Goal: Information Seeking & Learning: Learn about a topic

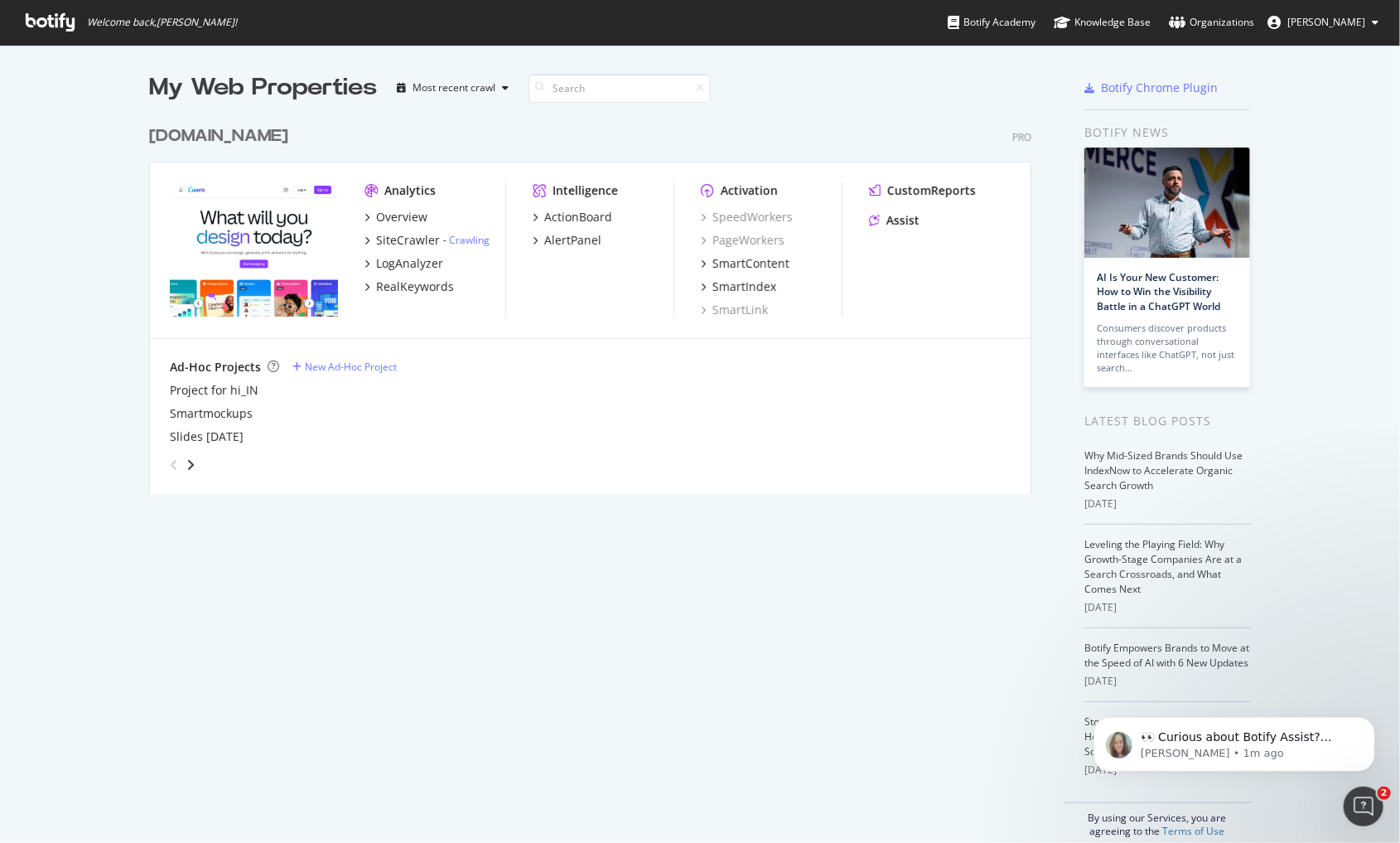
click at [175, 89] on div "My Web Properties" at bounding box center [263, 87] width 228 height 33
click at [394, 215] on div "Overview" at bounding box center [402, 217] width 52 height 17
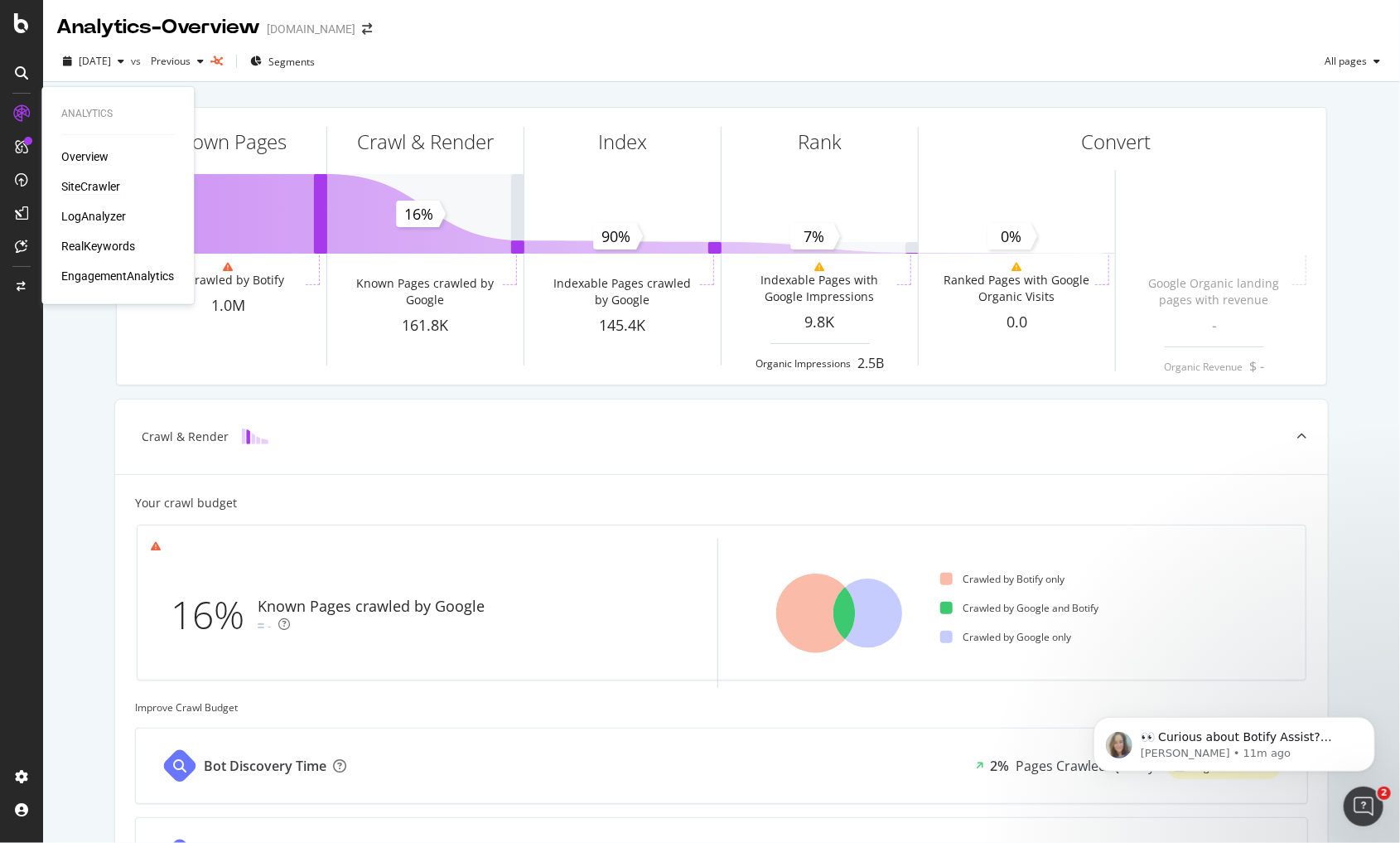
click at [101, 182] on div "SiteCrawler" at bounding box center [90, 187] width 59 height 17
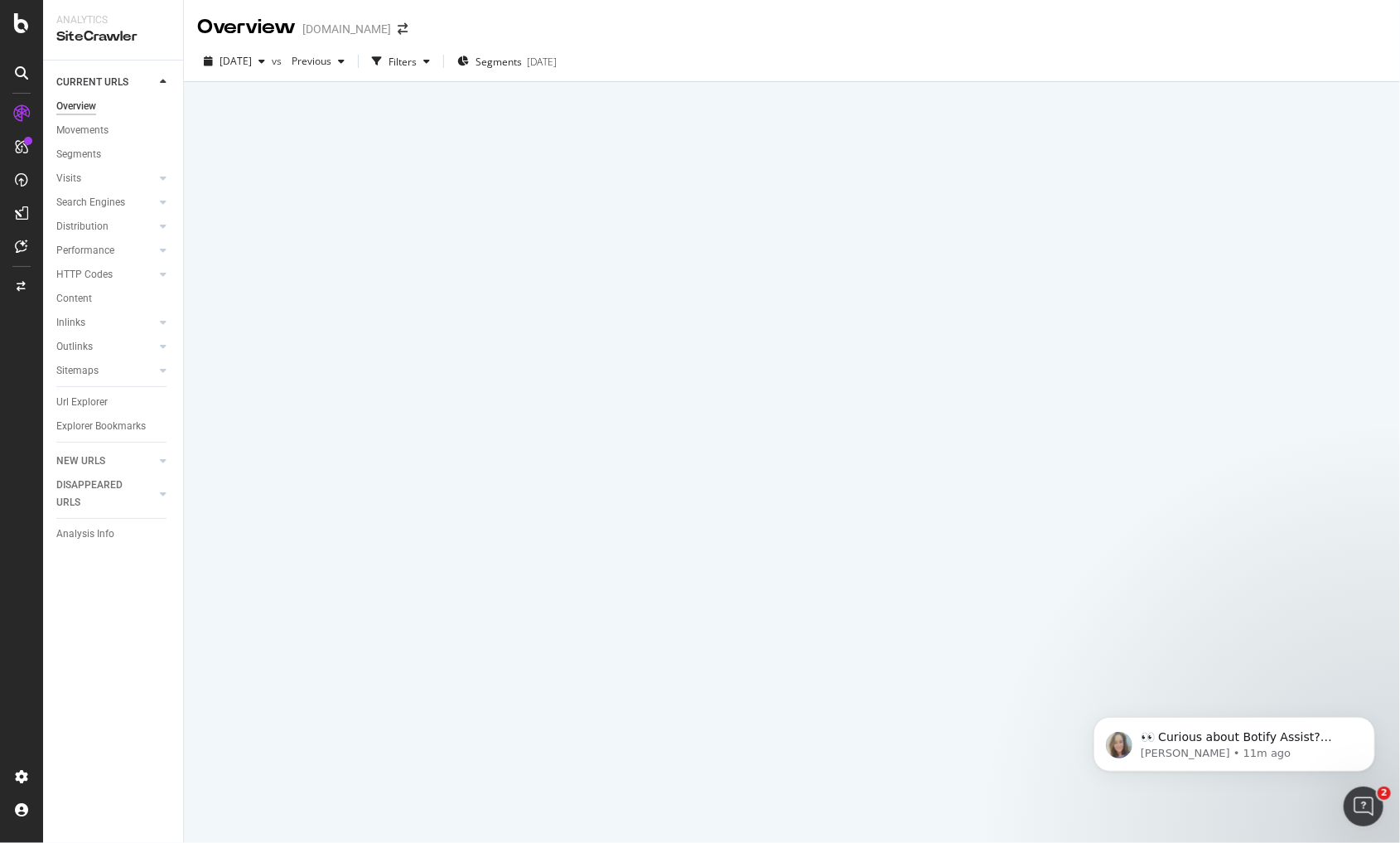
click at [1315, 122] on div at bounding box center [792, 462] width 1216 height 760
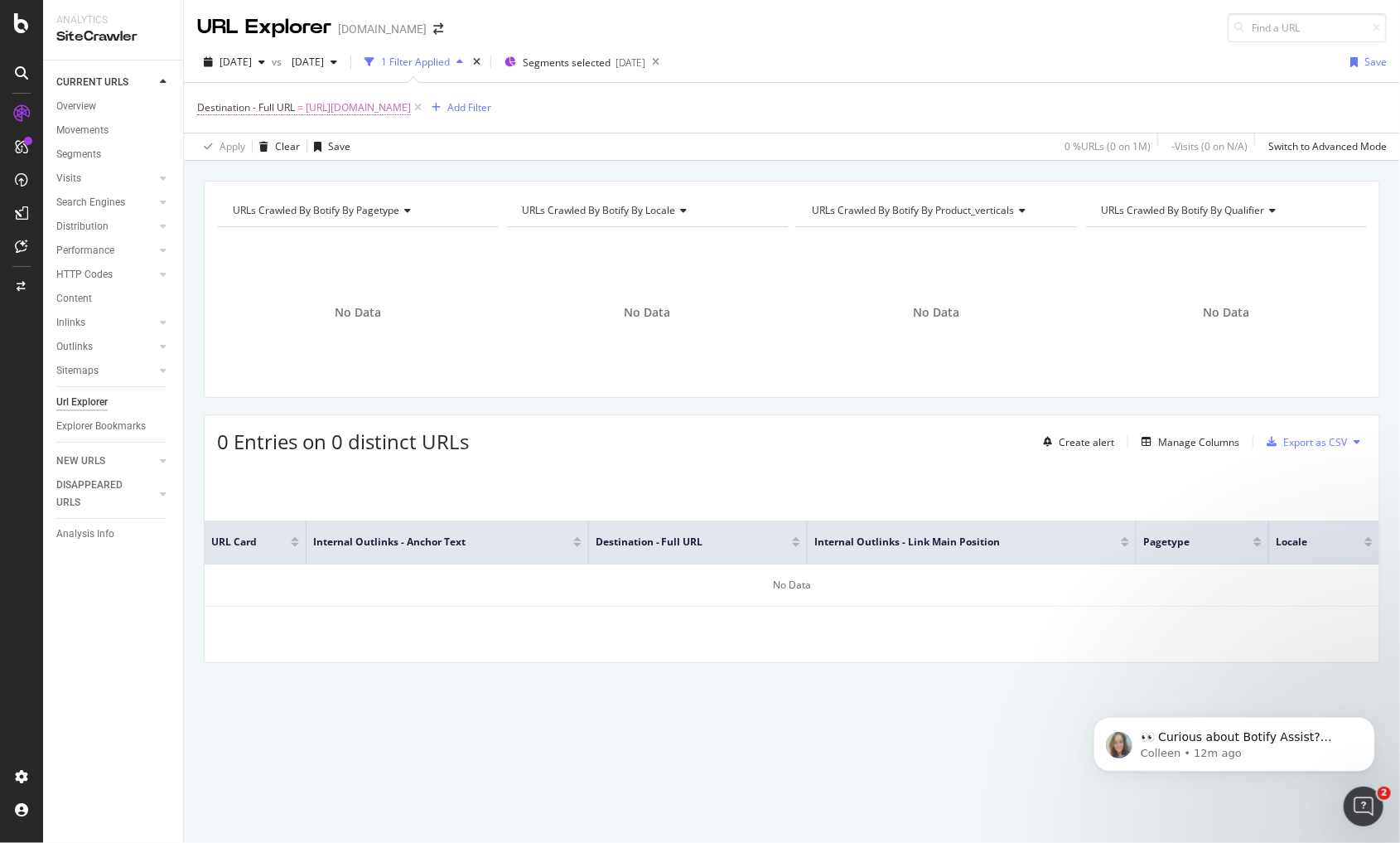
click at [411, 110] on span "https://www.canva.com/id_id/pro/content-planner/" at bounding box center [358, 107] width 105 height 23
click at [383, 236] on icon at bounding box center [381, 236] width 9 height 11
click at [337, 228] on input "text" at bounding box center [302, 236] width 180 height 26
paste input "https://www.canva.com/id_id/studi-kasus/?solution=HigherEducation"
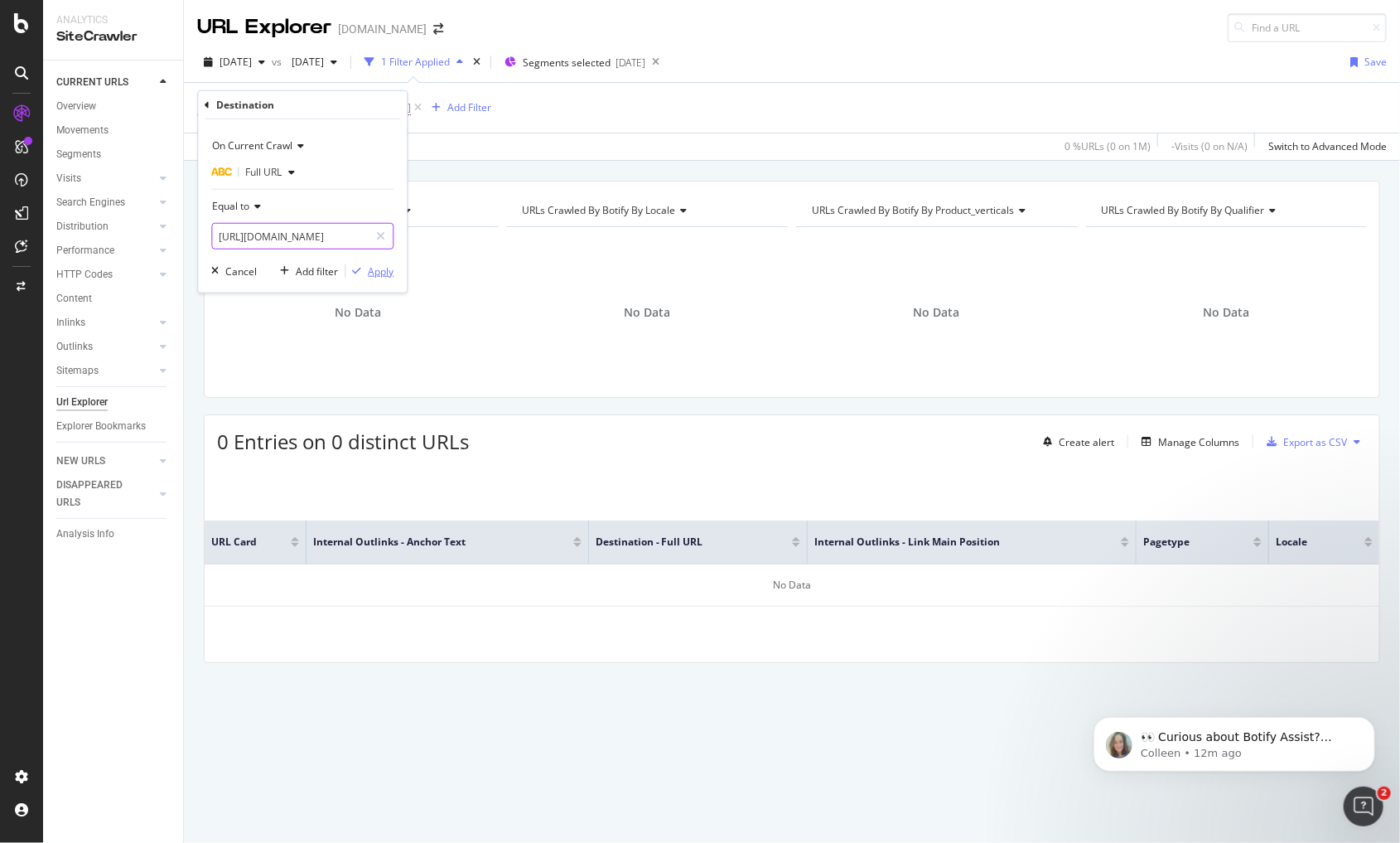
type input "https://www.canva.com/id_id/studi-kasus/?solution=HigherEducation"
click at [373, 269] on div "Apply" at bounding box center [380, 270] width 25 height 14
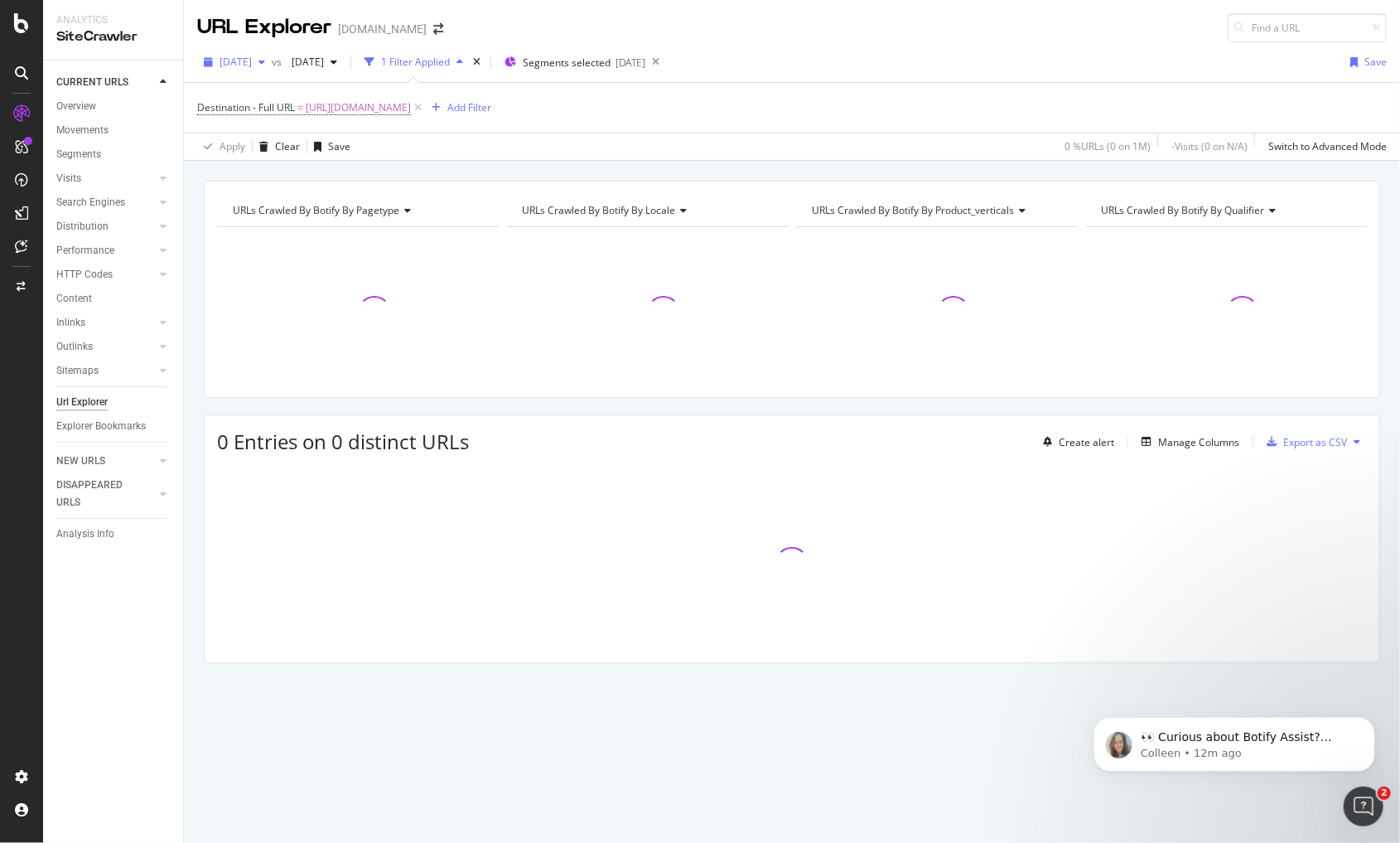
click at [245, 58] on span "2025 Jul. 20th" at bounding box center [236, 61] width 32 height 14
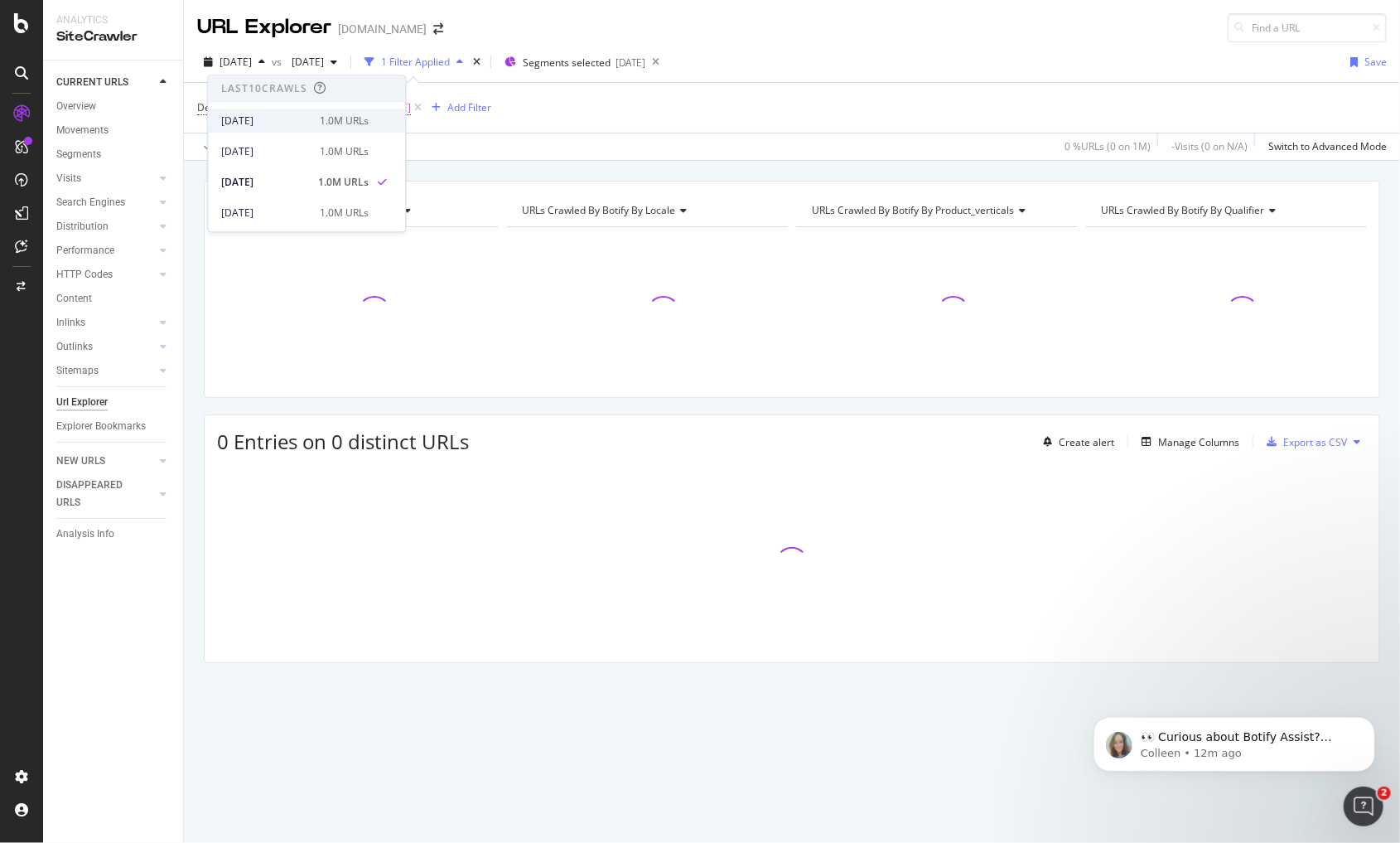
click at [282, 117] on div "[DATE]" at bounding box center [266, 121] width 88 height 15
